Goal: Task Accomplishment & Management: Use online tool/utility

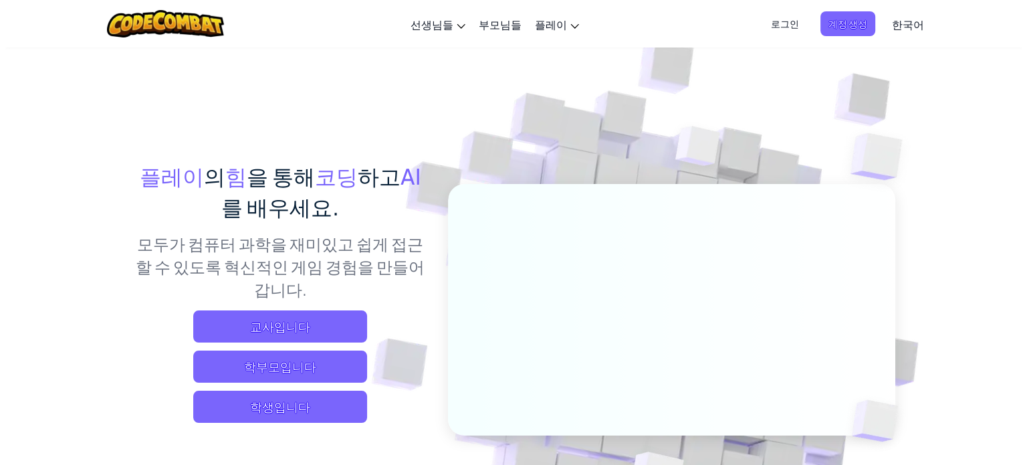
scroll to position [134, 0]
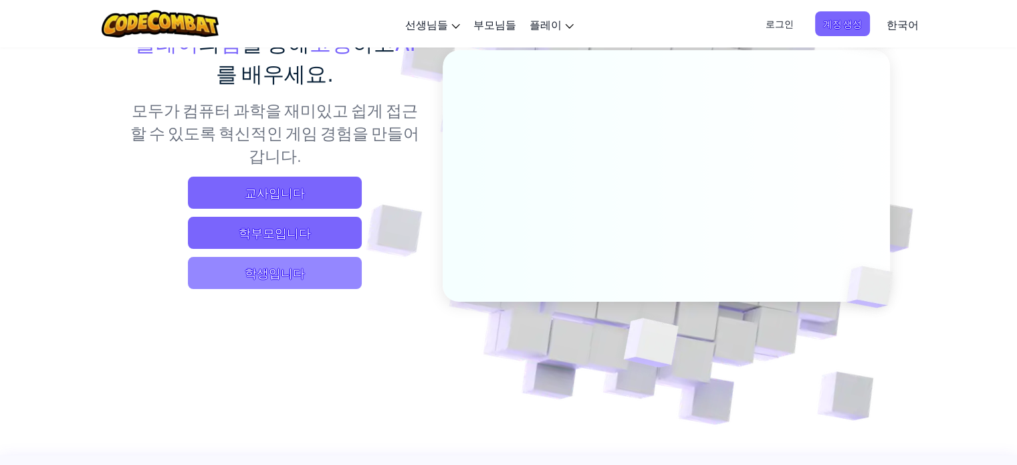
click at [270, 269] on span "학생입니다" at bounding box center [275, 273] width 174 height 32
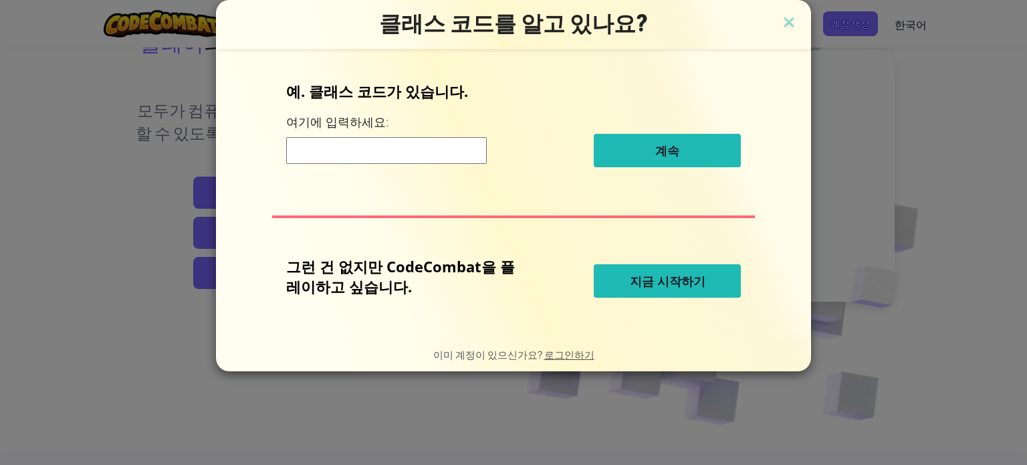
click at [691, 278] on span "지금 시작하기" at bounding box center [668, 281] width 76 height 16
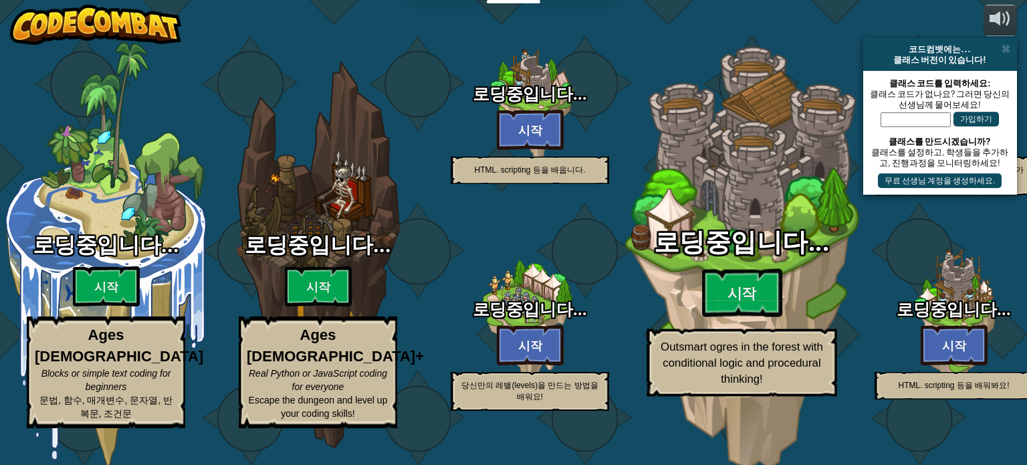
select select "ko"
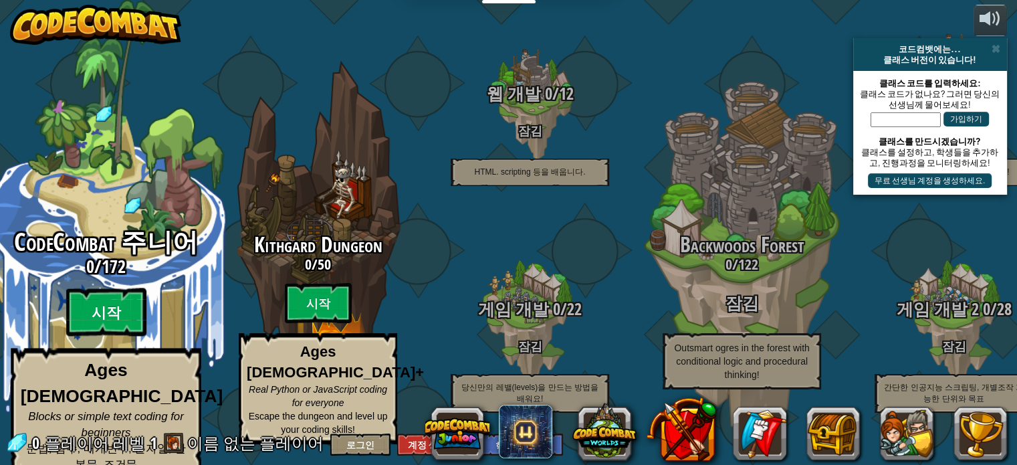
click at [108, 317] on btn "시작" at bounding box center [106, 312] width 80 height 48
select select "ko"
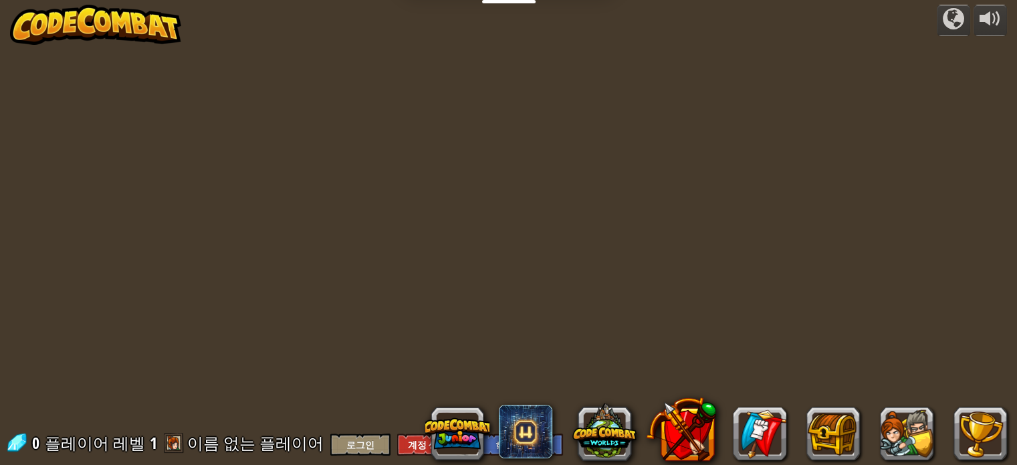
select select "ko"
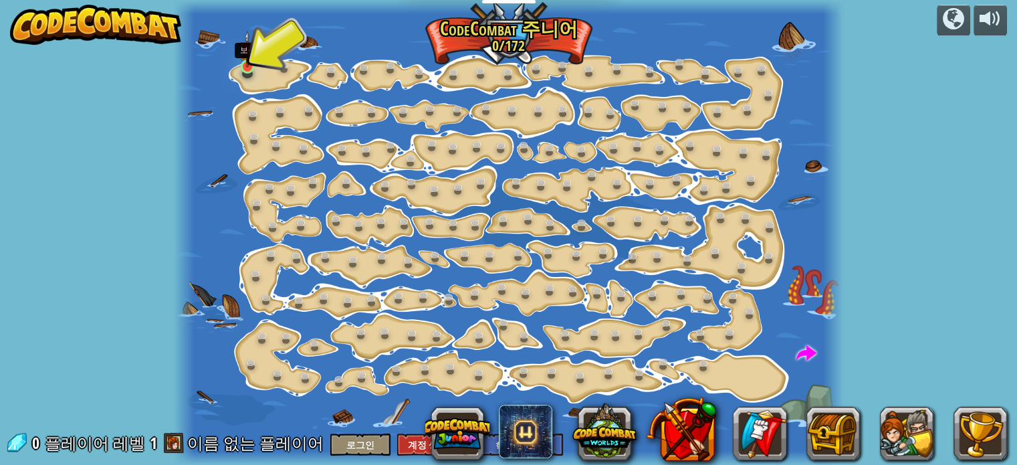
click at [249, 66] on img at bounding box center [247, 49] width 16 height 37
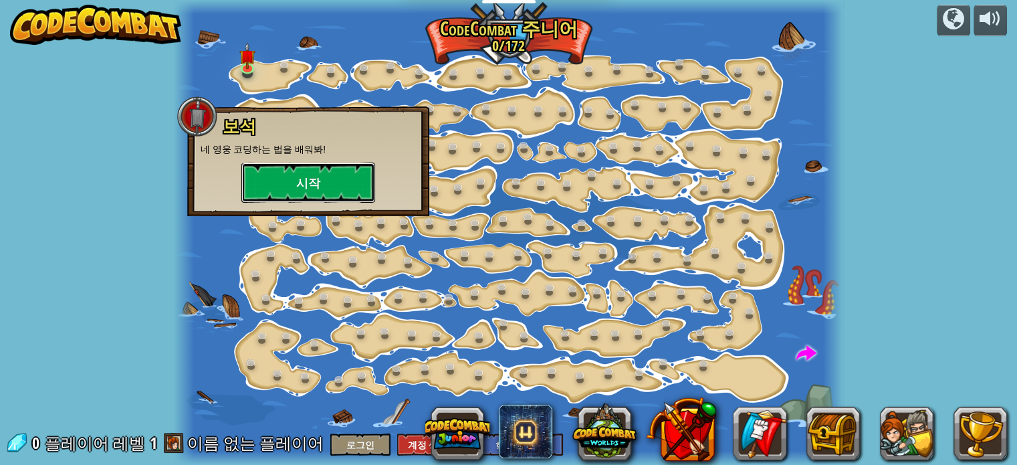
click at [306, 191] on button "시작" at bounding box center [308, 182] width 134 height 40
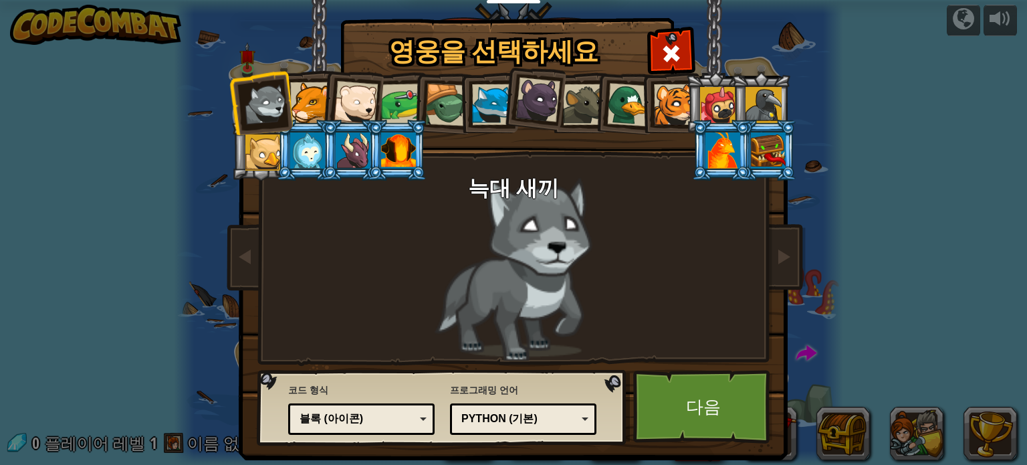
click at [366, 416] on div "블록 (아이콘)" at bounding box center [357, 418] width 116 height 15
click at [690, 406] on link "다음" at bounding box center [703, 407] width 140 height 74
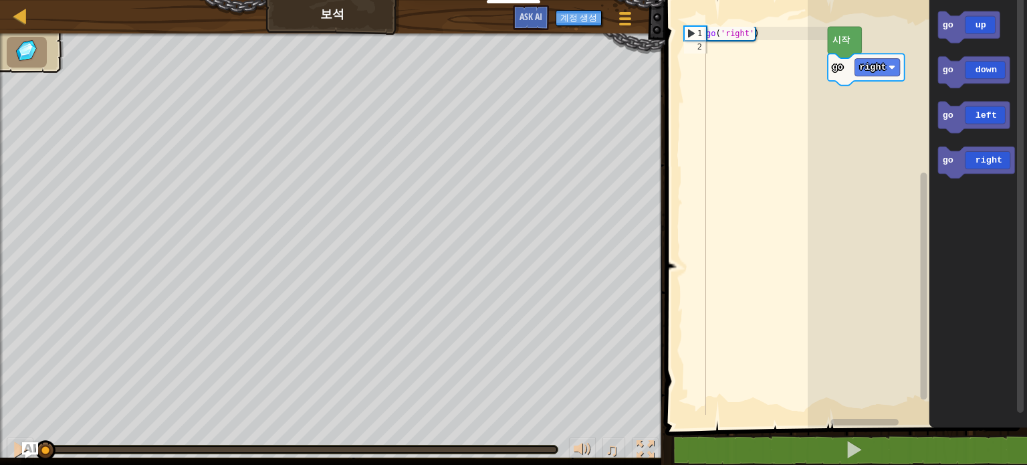
select select "ko"
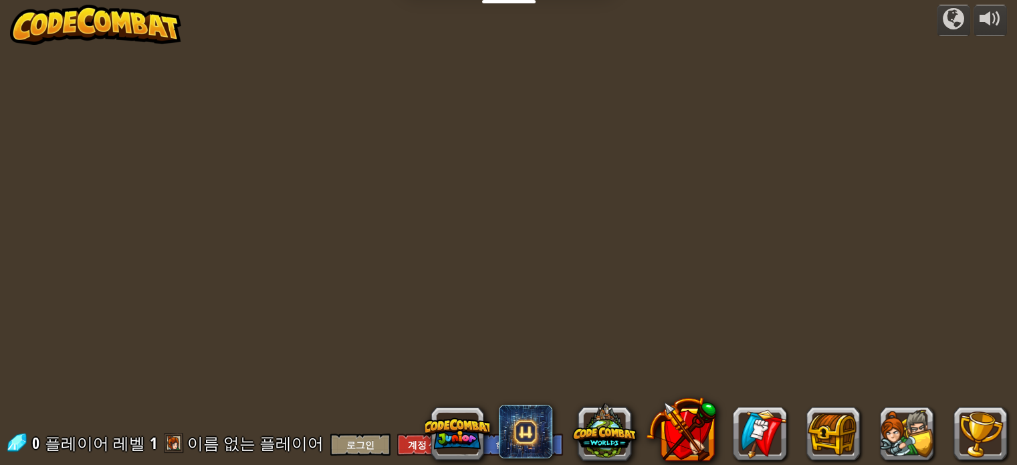
select select "ko"
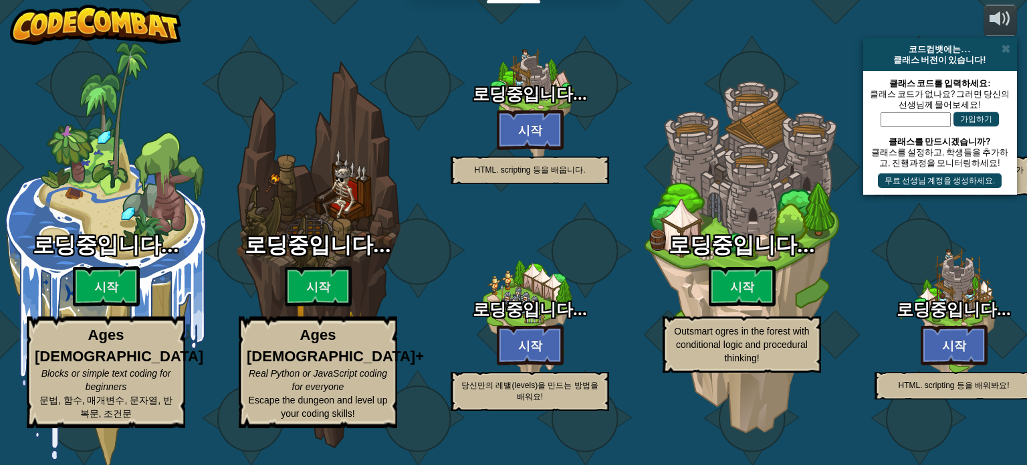
select select "ko"
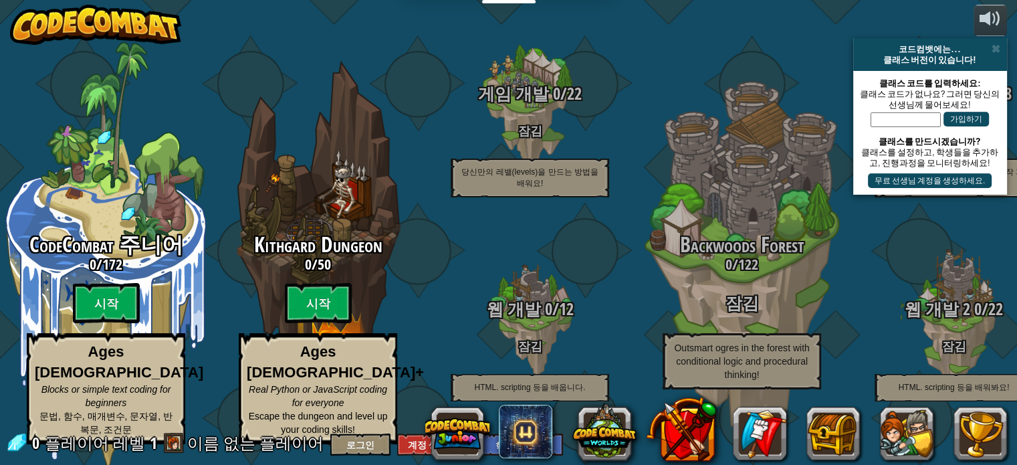
click at [88, 22] on img at bounding box center [95, 25] width 171 height 40
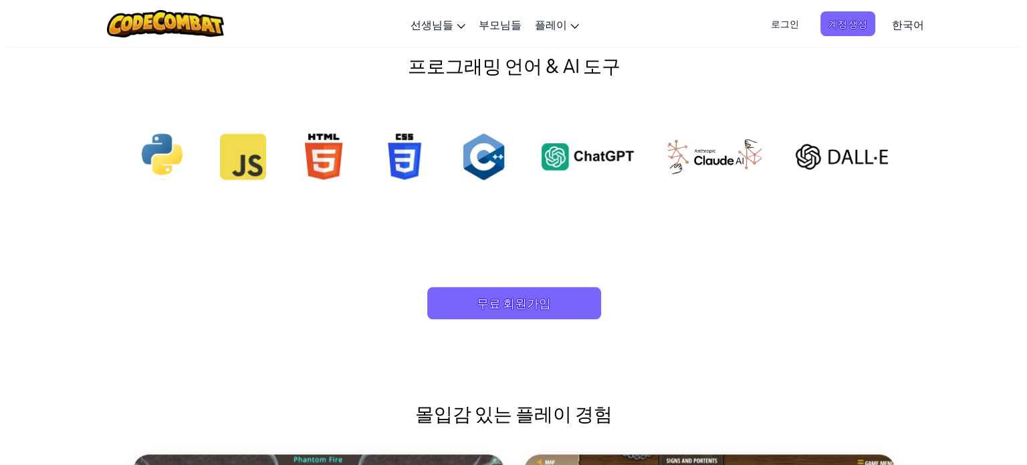
scroll to position [1471, 0]
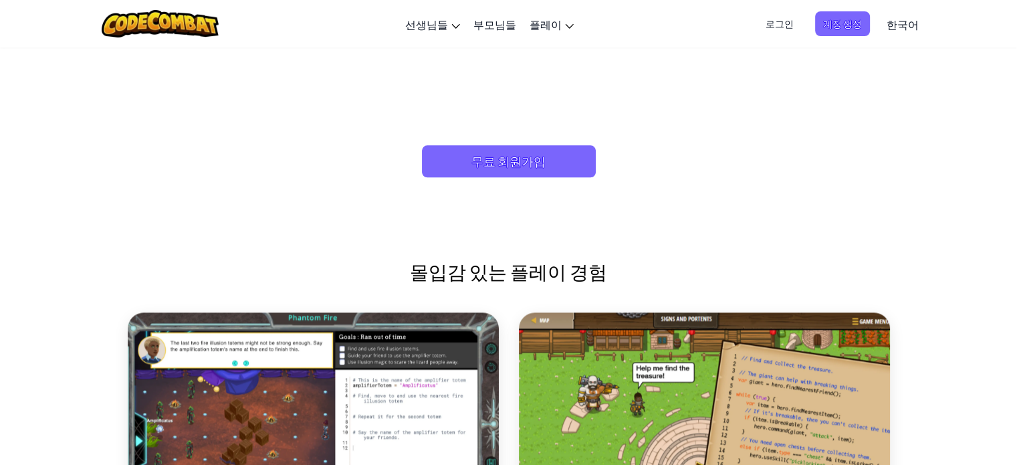
click at [779, 23] on span "로그인" at bounding box center [779, 23] width 44 height 25
